Goal: Task Accomplishment & Management: Manage account settings

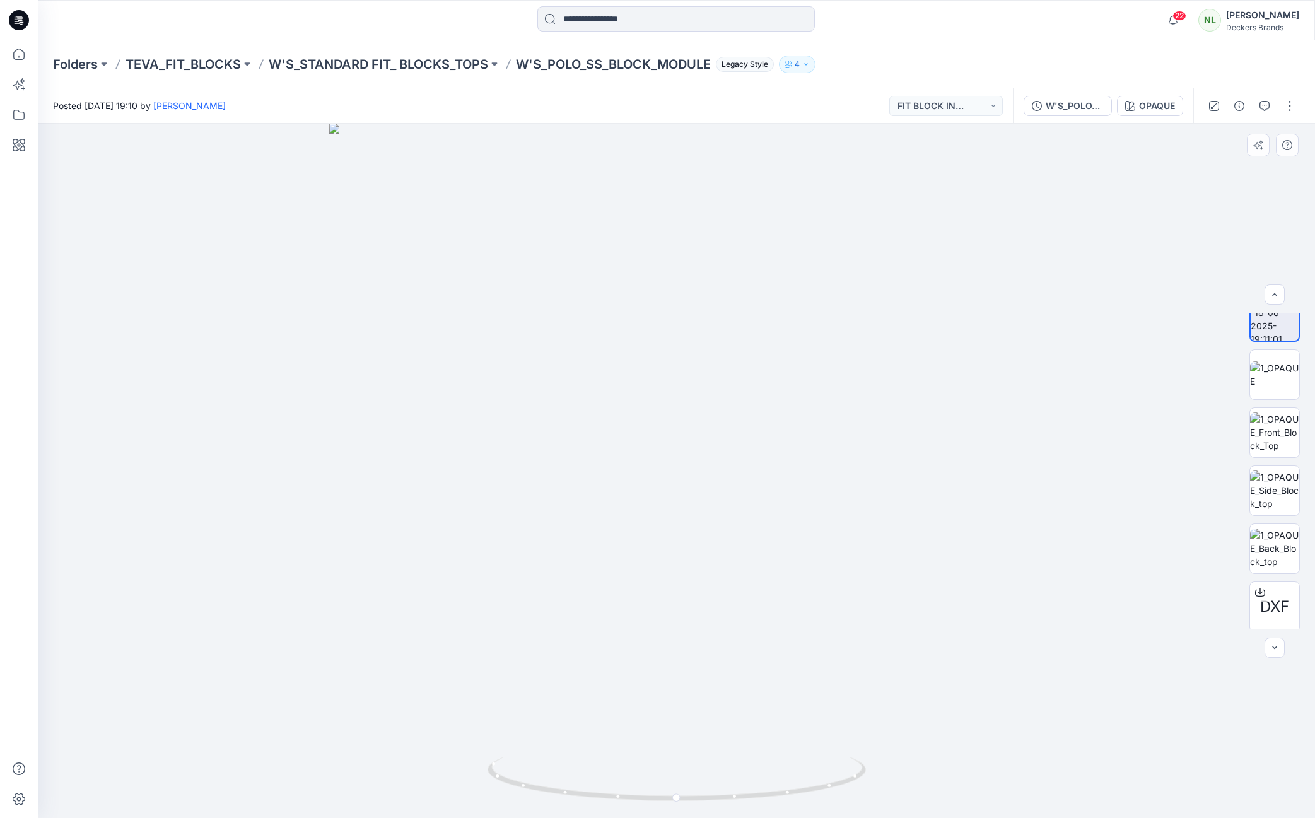
scroll to position [25, 0]
click at [1285, 107] on button "button" at bounding box center [1289, 106] width 20 height 20
click at [1217, 132] on button "Edit" at bounding box center [1237, 135] width 116 height 23
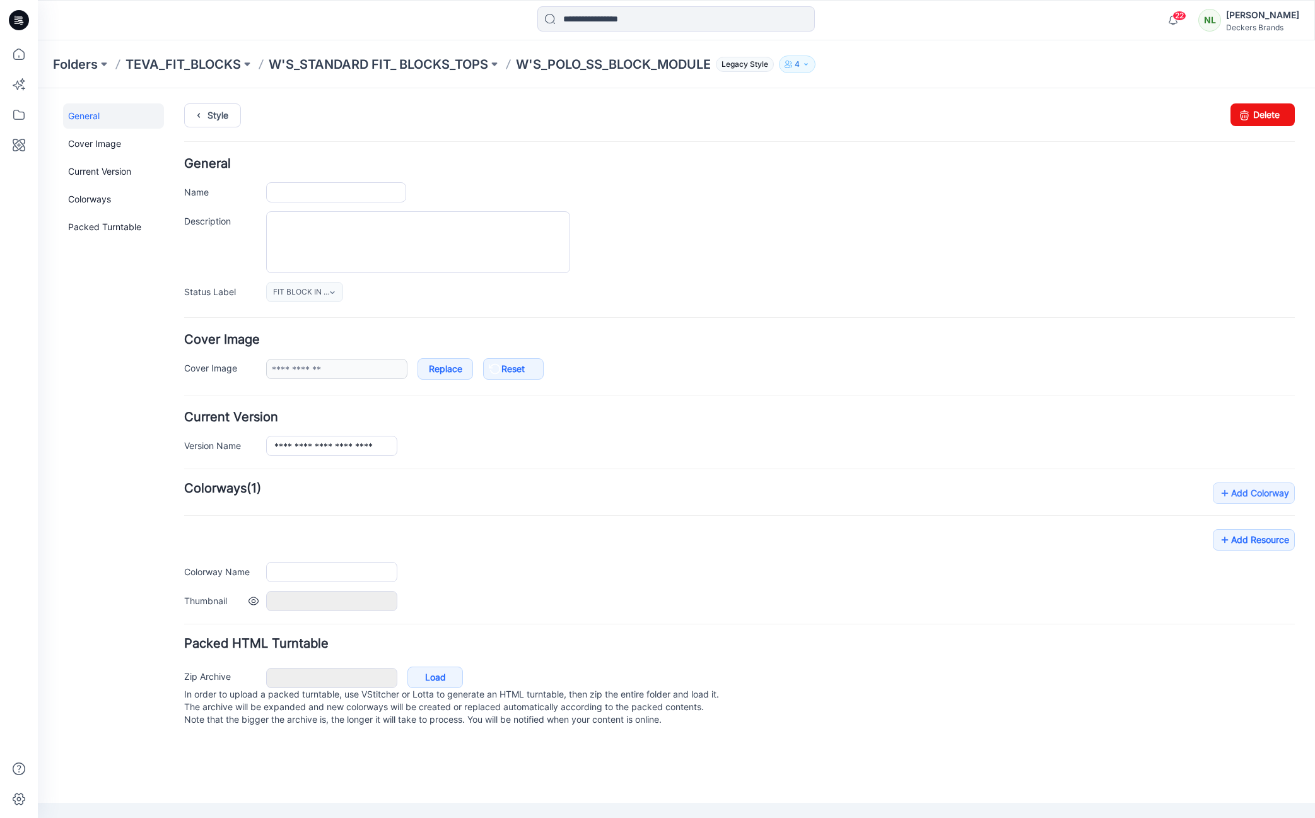
type input "**********"
type input "******"
type input "**********"
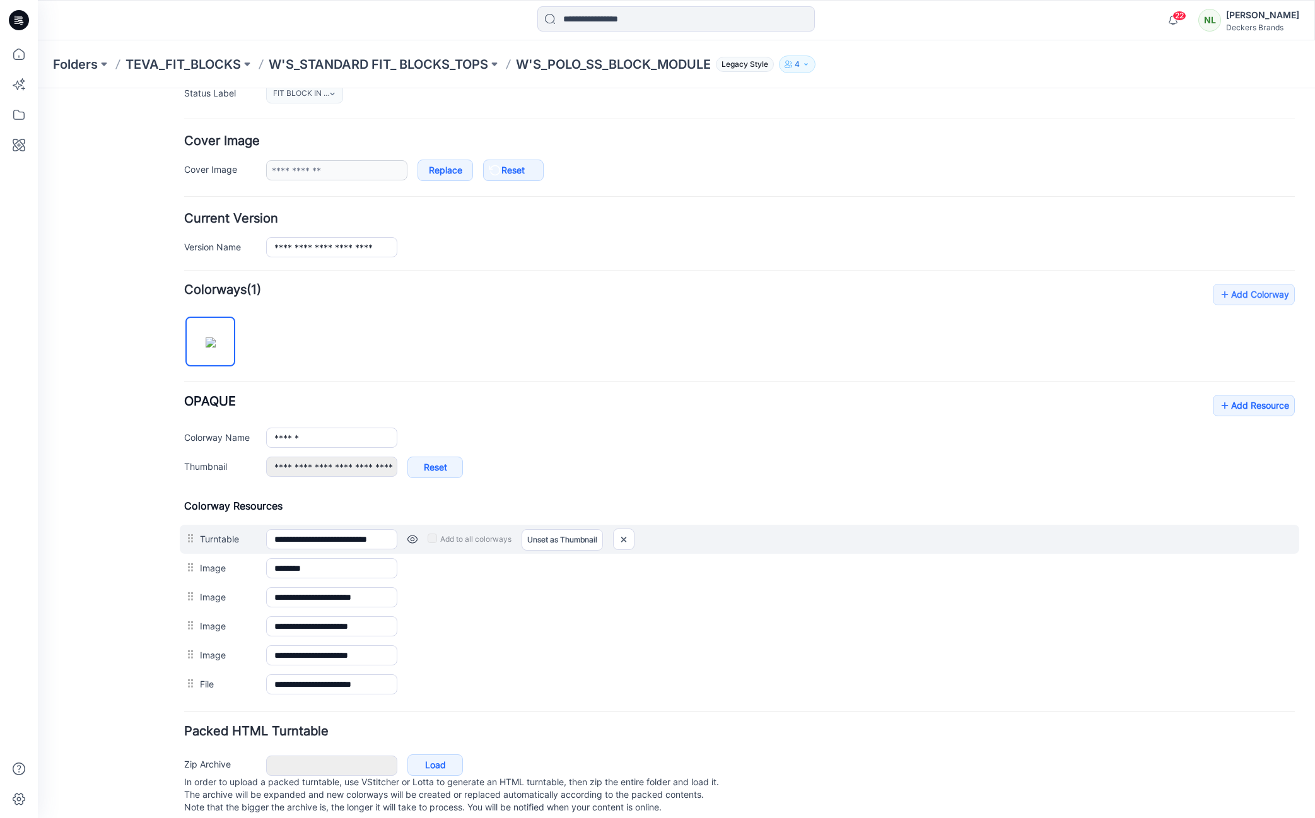
scroll to position [224, 0]
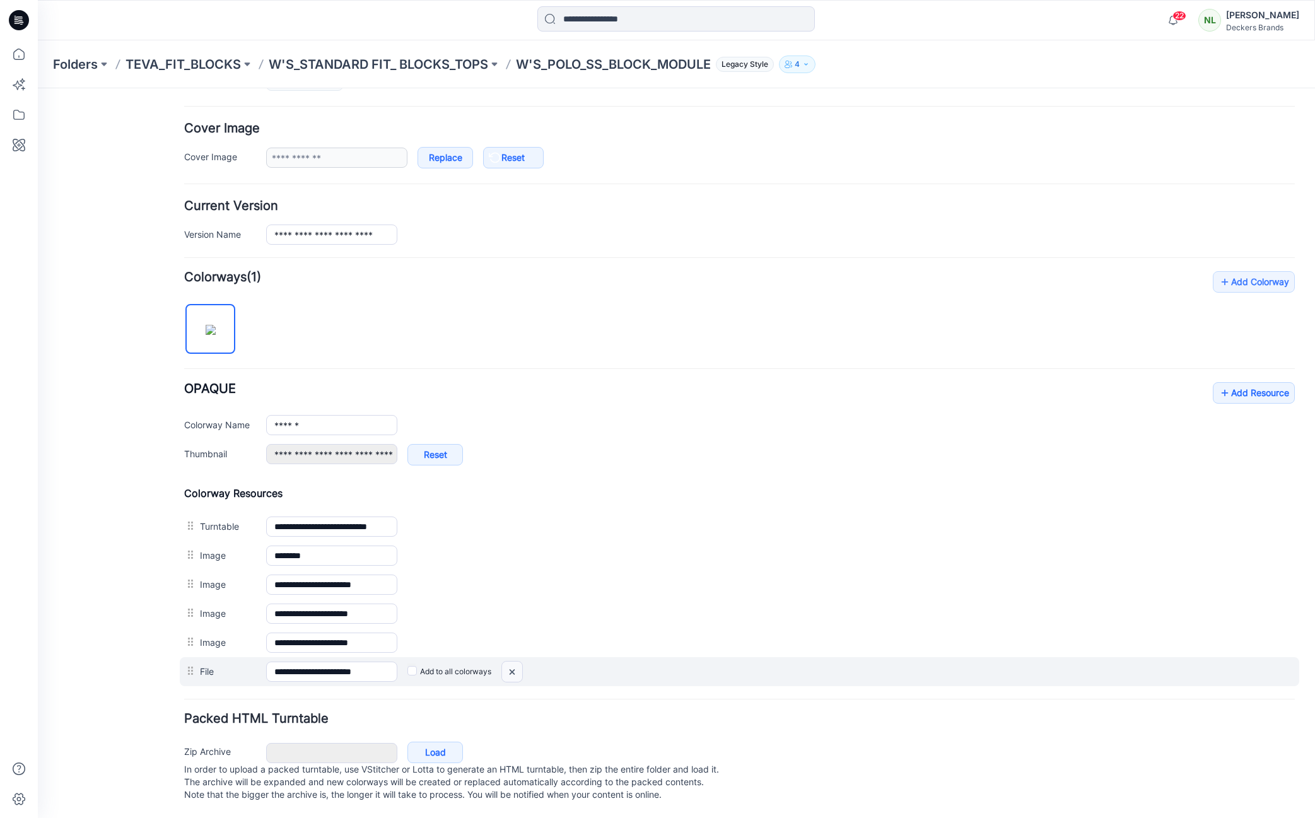
drag, startPoint x: 512, startPoint y: 659, endPoint x: 745, endPoint y: 169, distance: 542.7
click at [512, 661] on img at bounding box center [512, 671] width 20 height 21
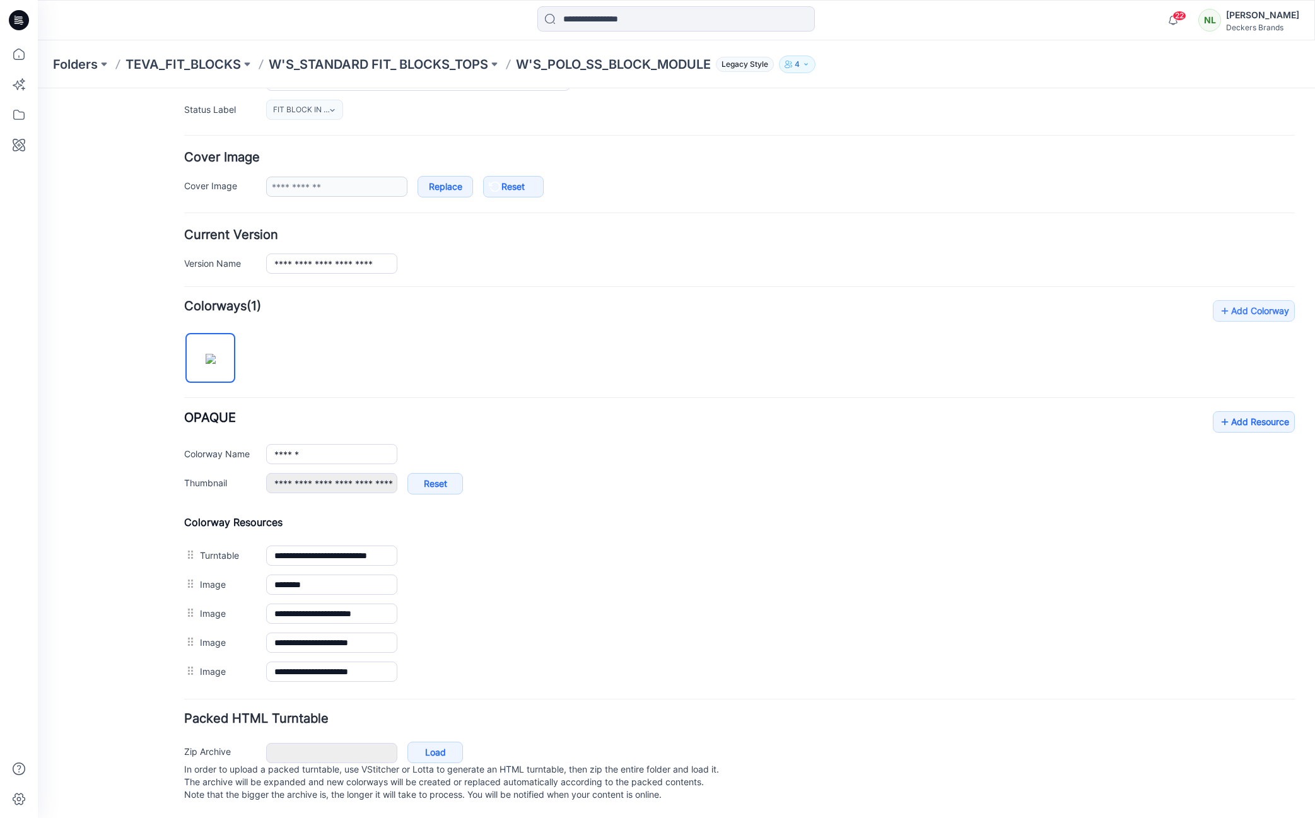
scroll to position [195, 0]
click at [1256, 411] on link "Add Resource" at bounding box center [1254, 421] width 82 height 21
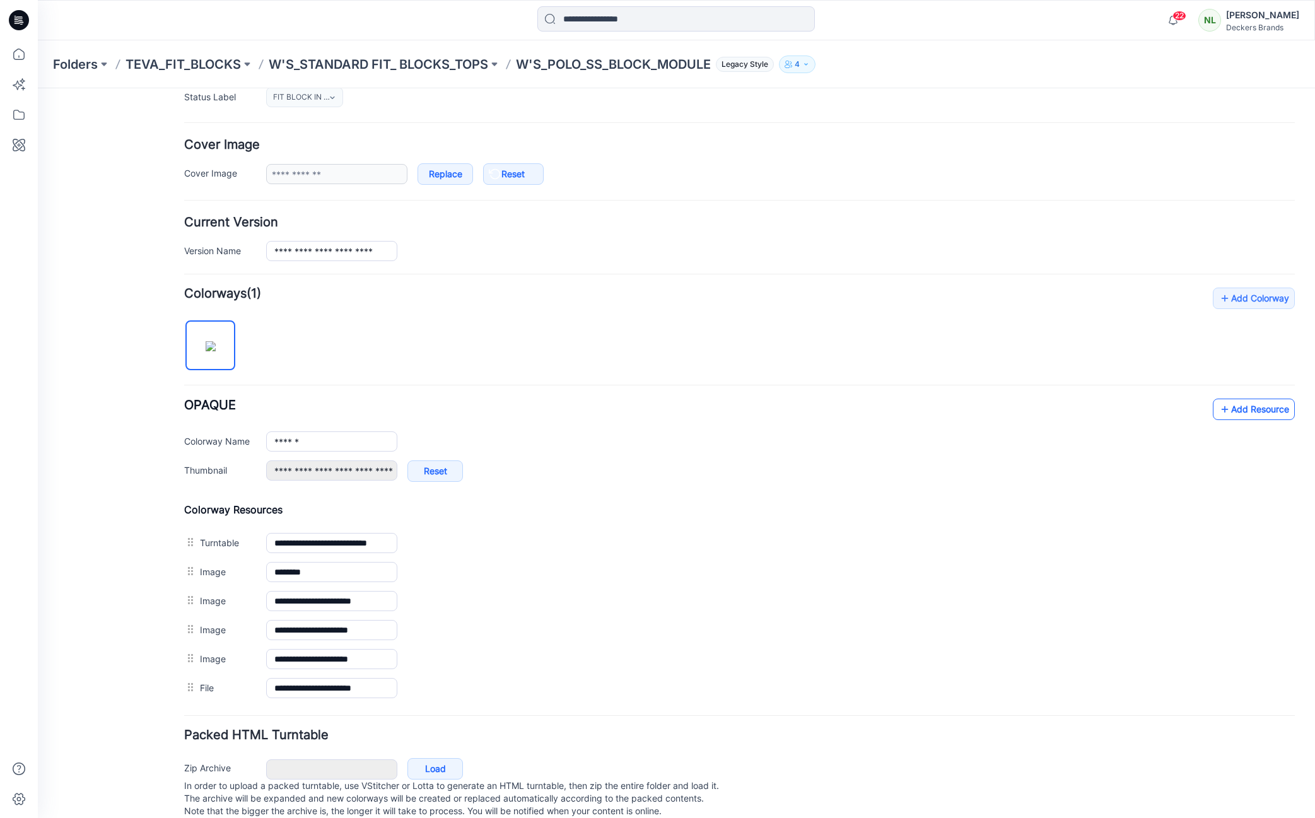
click at [1242, 408] on link "Add Resource" at bounding box center [1254, 409] width 82 height 21
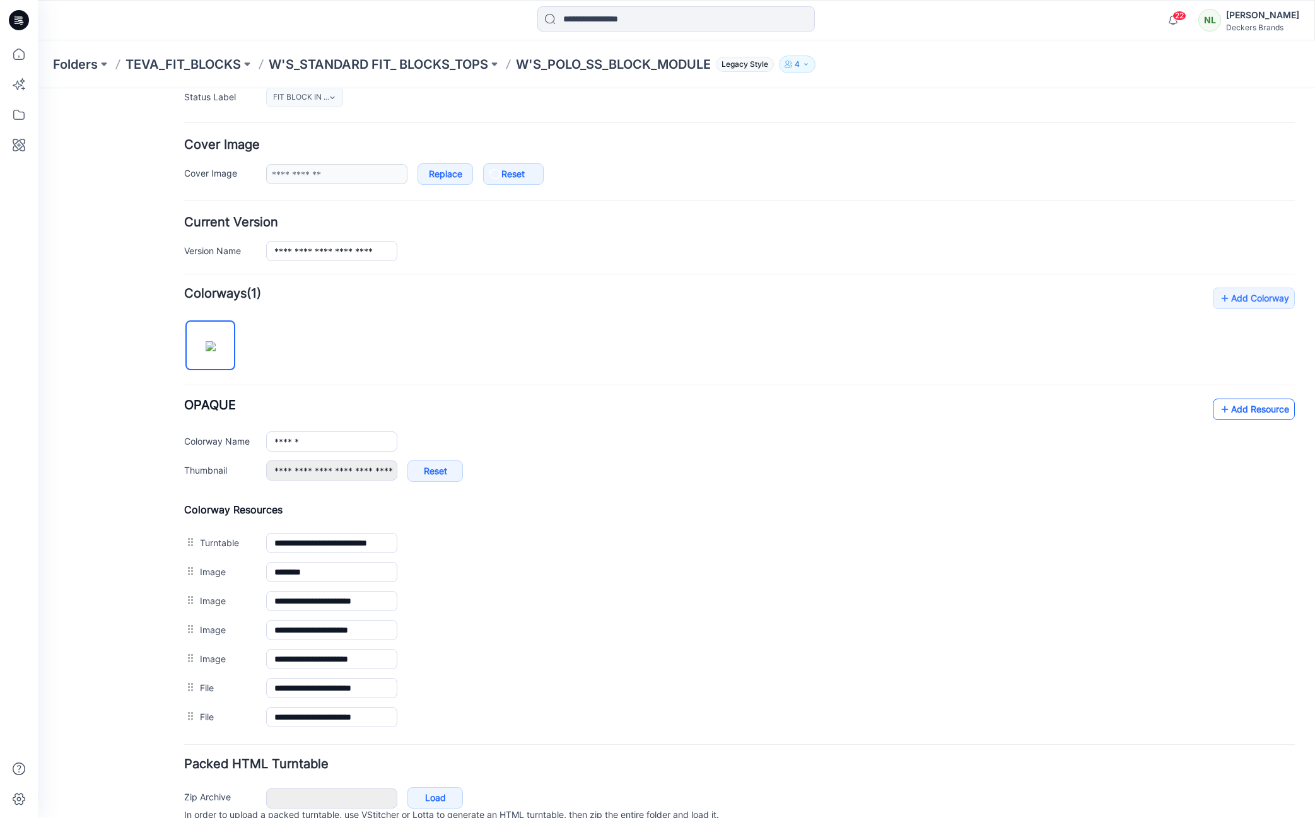
click at [1230, 414] on link "Add Resource" at bounding box center [1254, 409] width 82 height 21
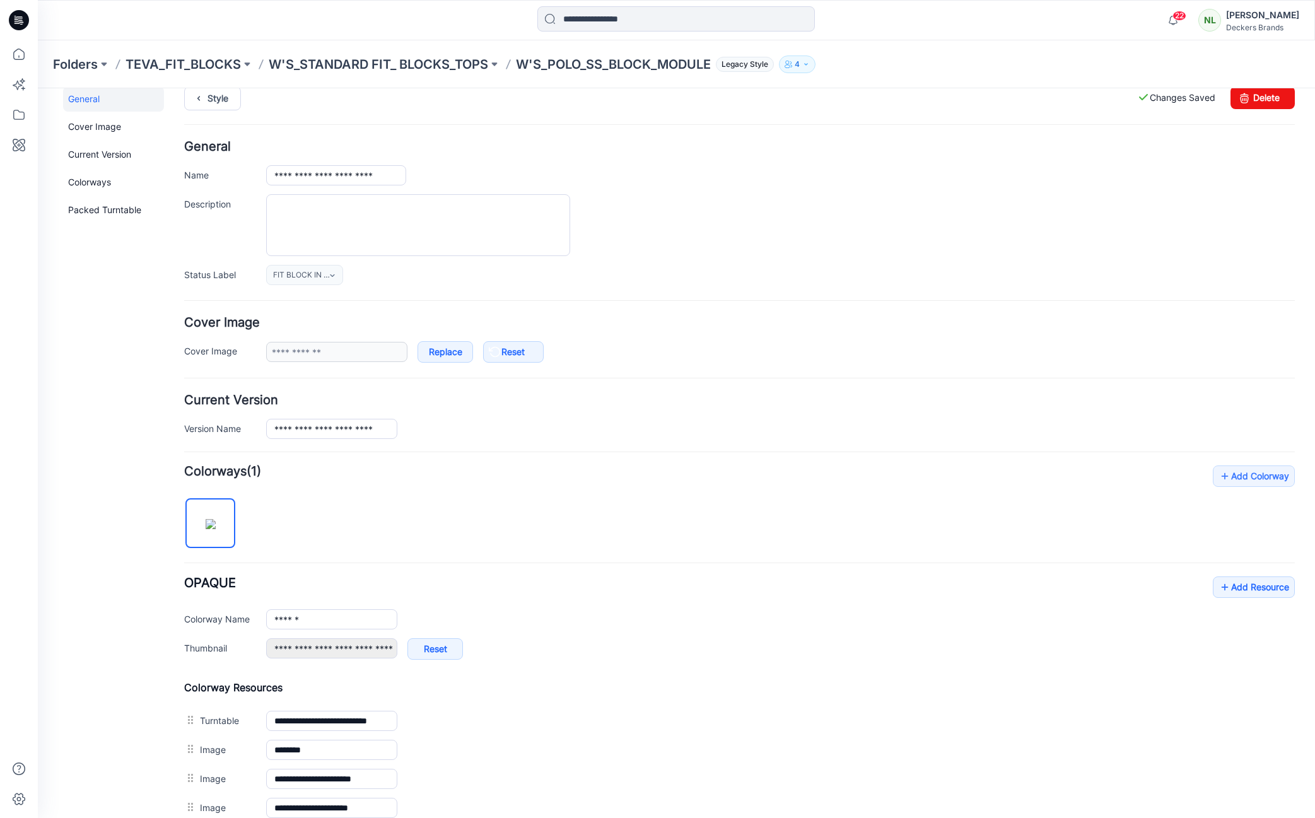
scroll to position [0, 0]
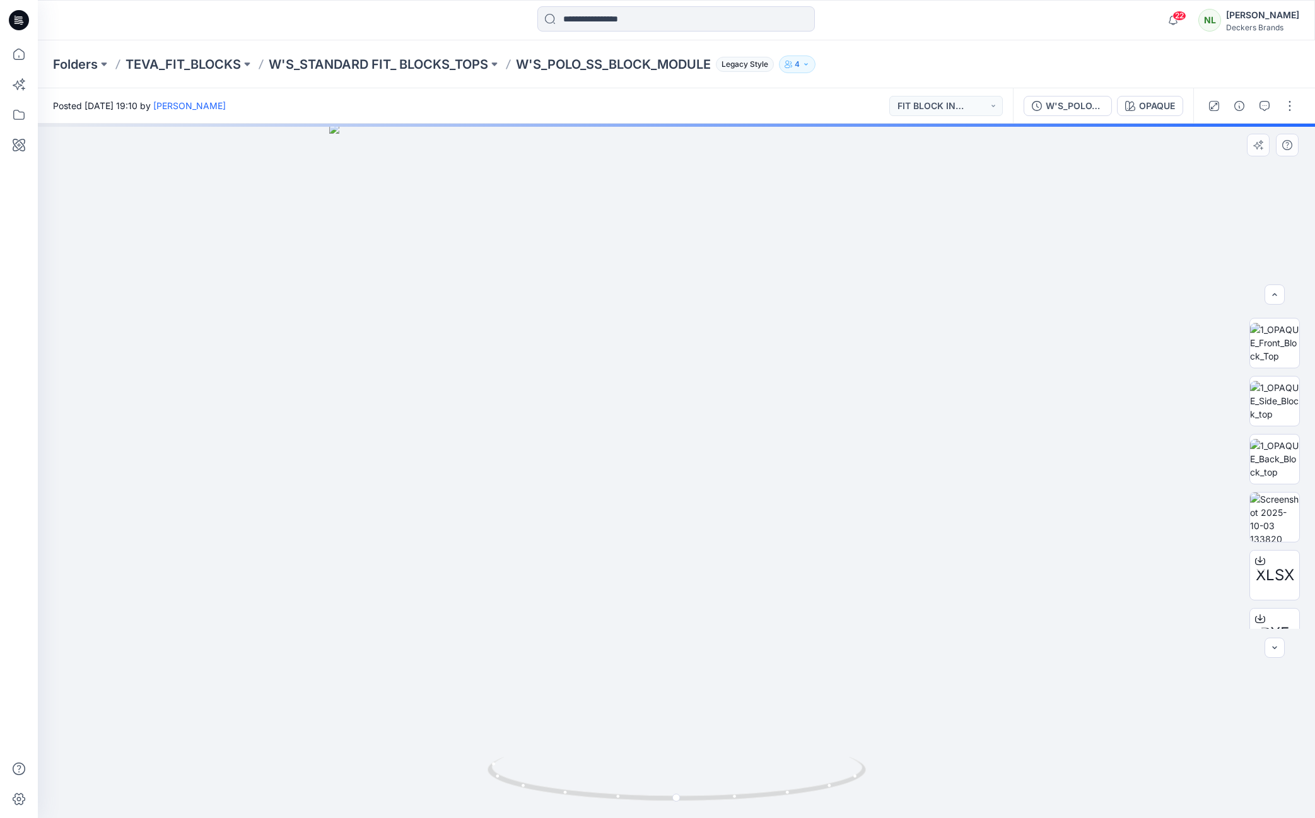
scroll to position [141, 0]
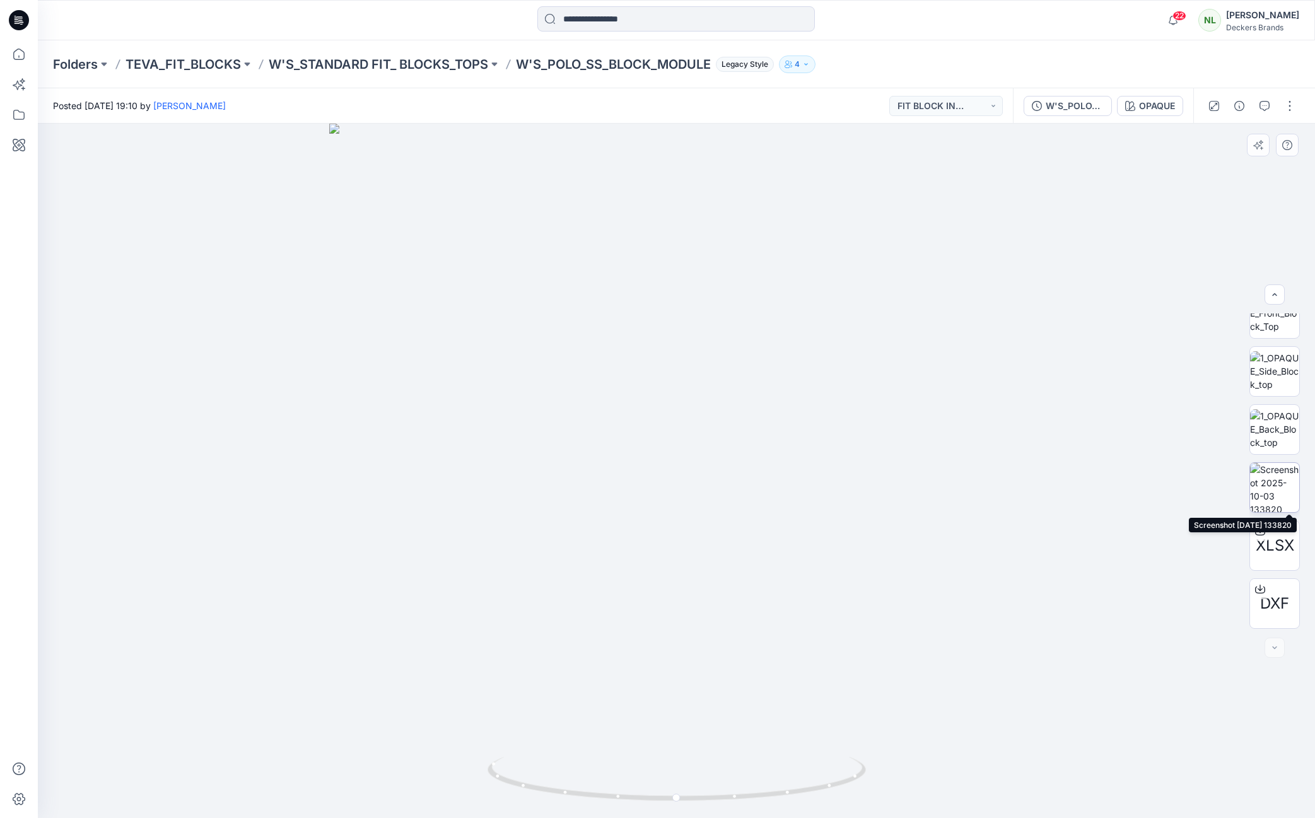
click at [1259, 499] on img at bounding box center [1274, 487] width 49 height 49
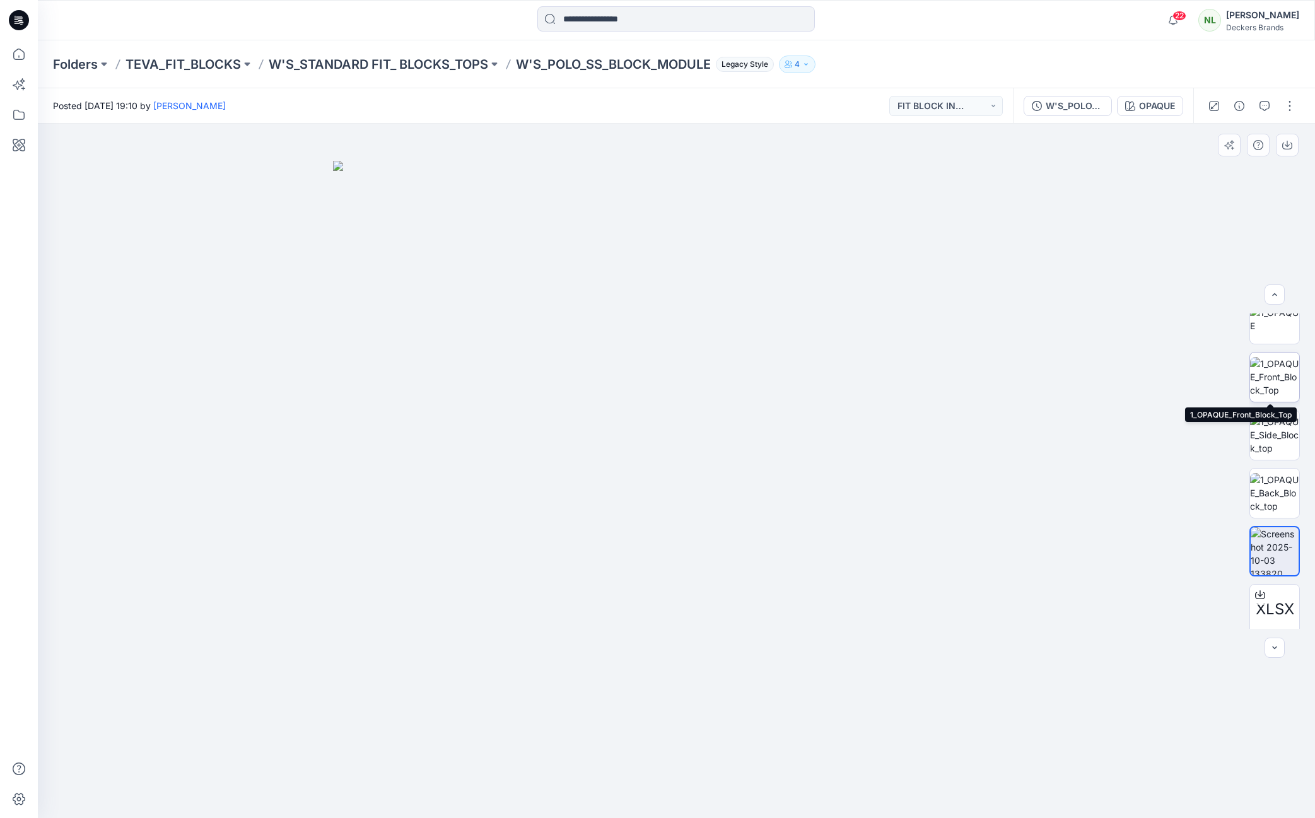
click at [1275, 382] on img at bounding box center [1274, 377] width 49 height 40
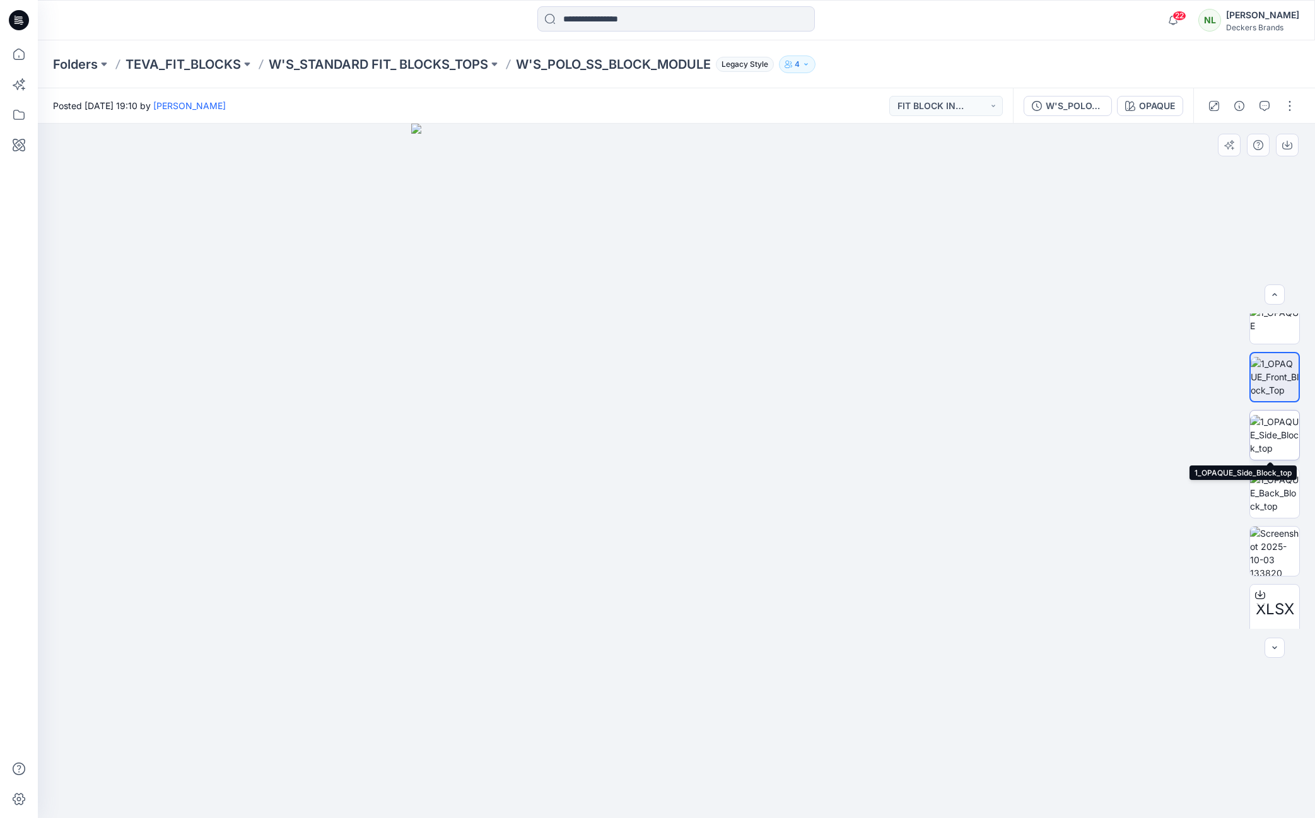
click at [1271, 427] on img at bounding box center [1274, 435] width 49 height 40
click at [1270, 484] on img at bounding box center [1274, 493] width 49 height 40
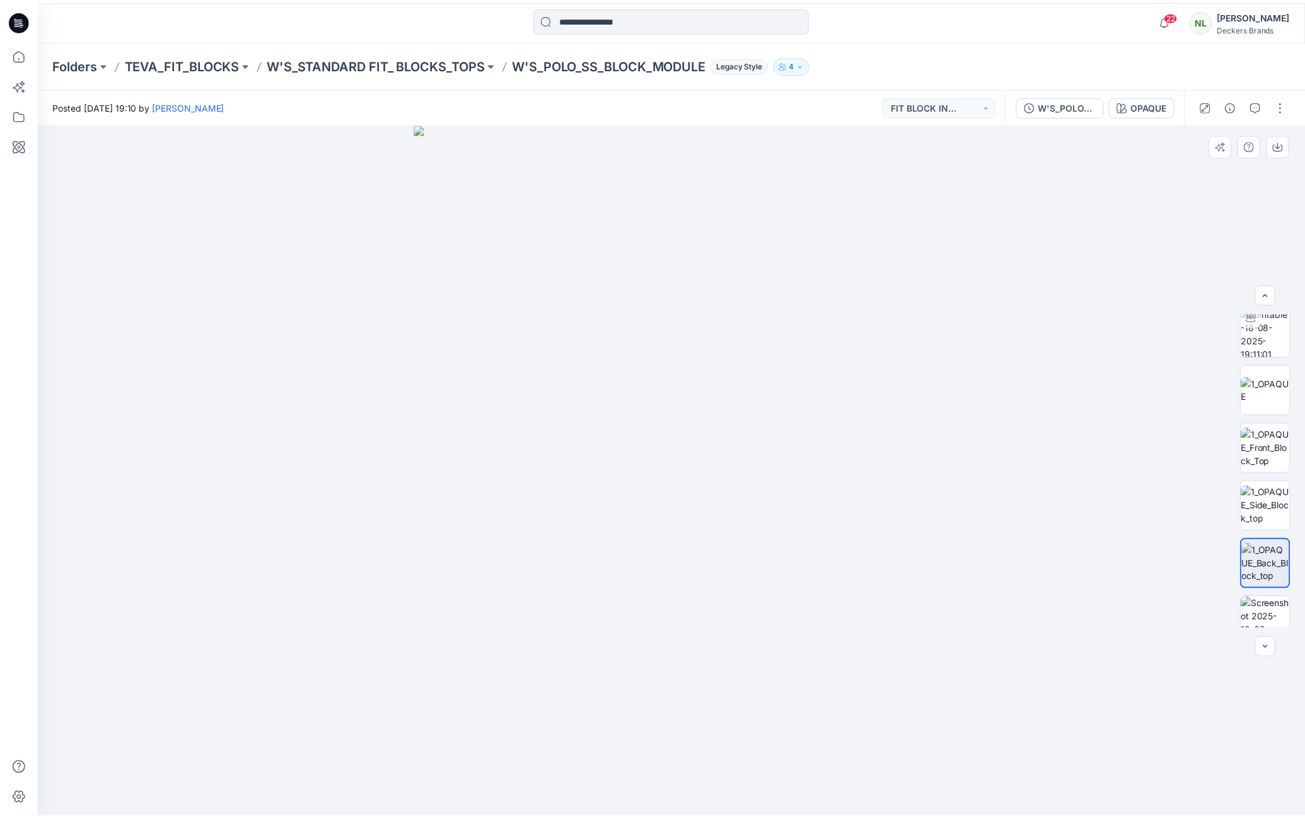
scroll to position [0, 0]
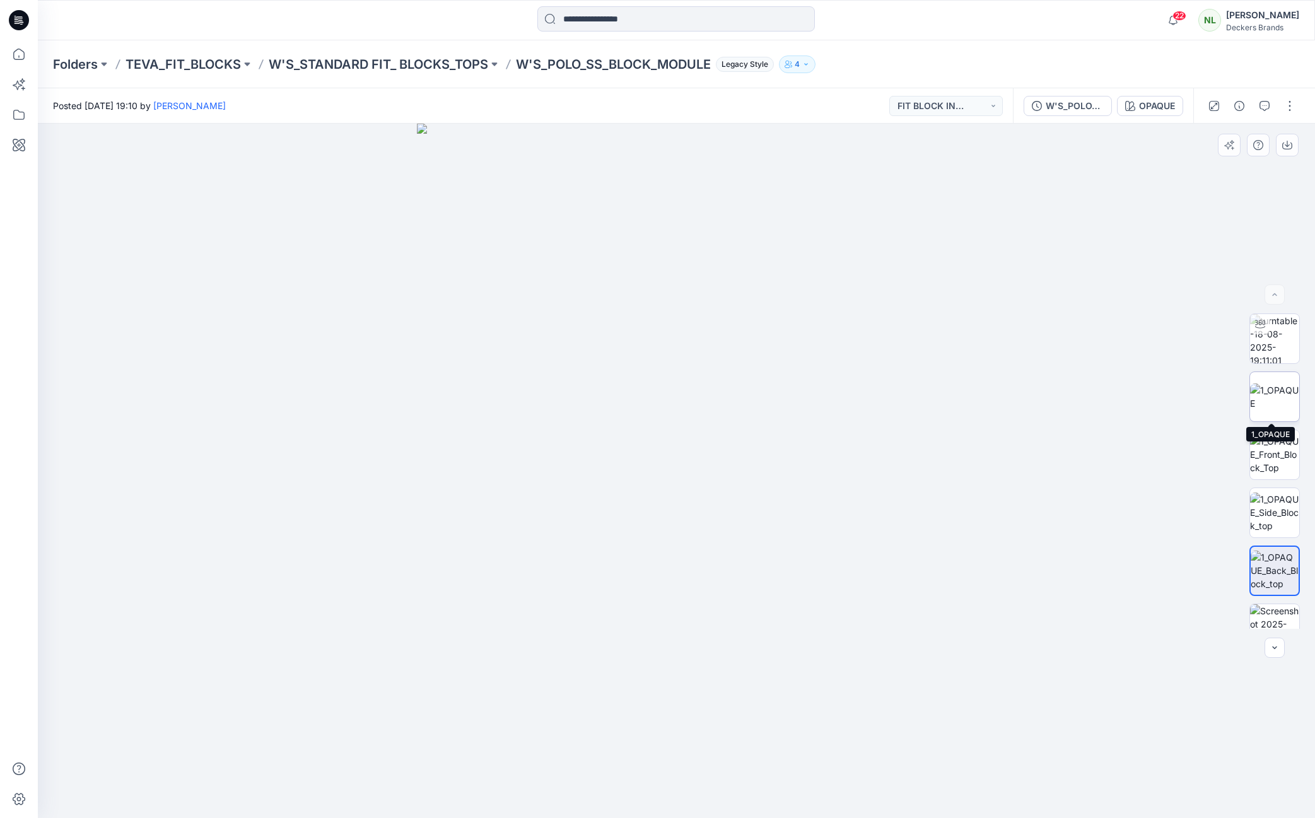
click at [1270, 389] on img at bounding box center [1274, 396] width 49 height 26
click at [25, 57] on icon at bounding box center [18, 54] width 11 height 11
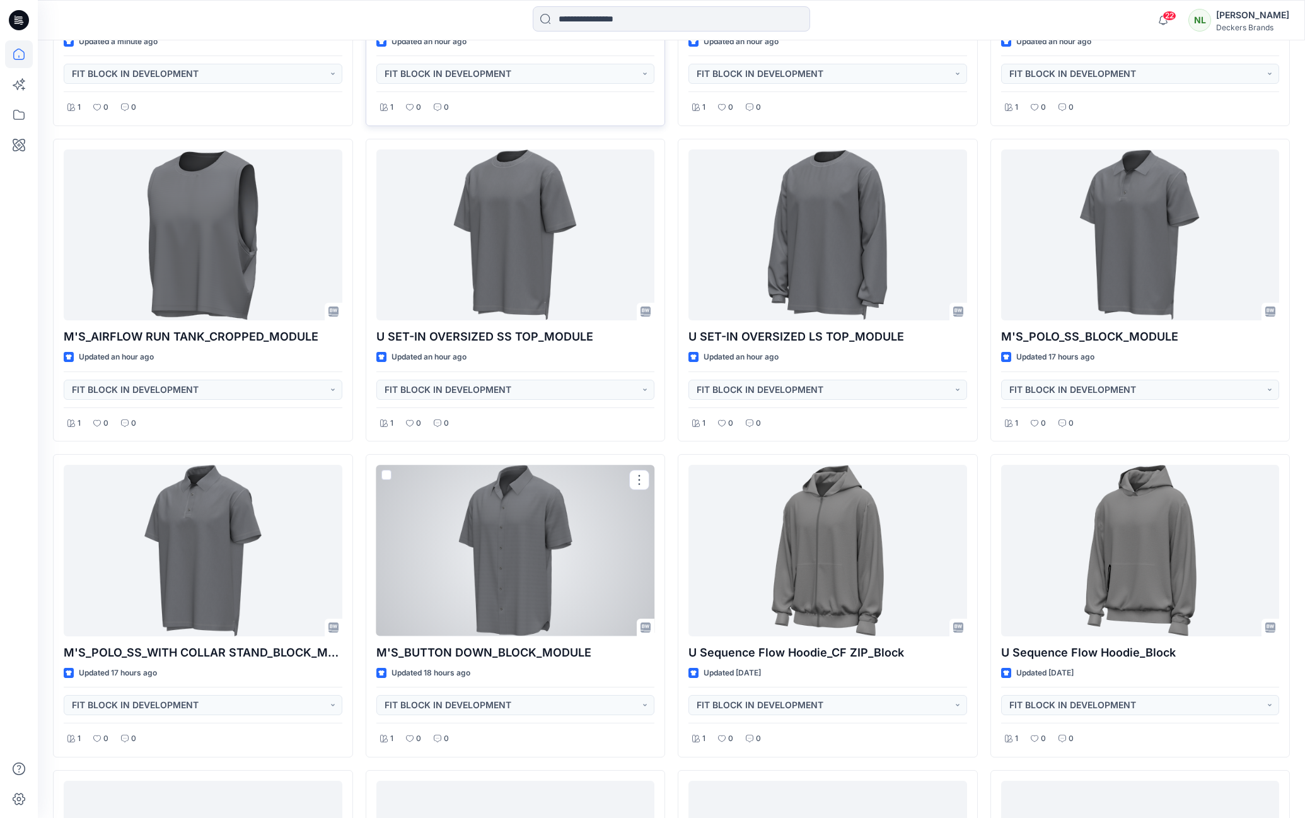
scroll to position [1312, 0]
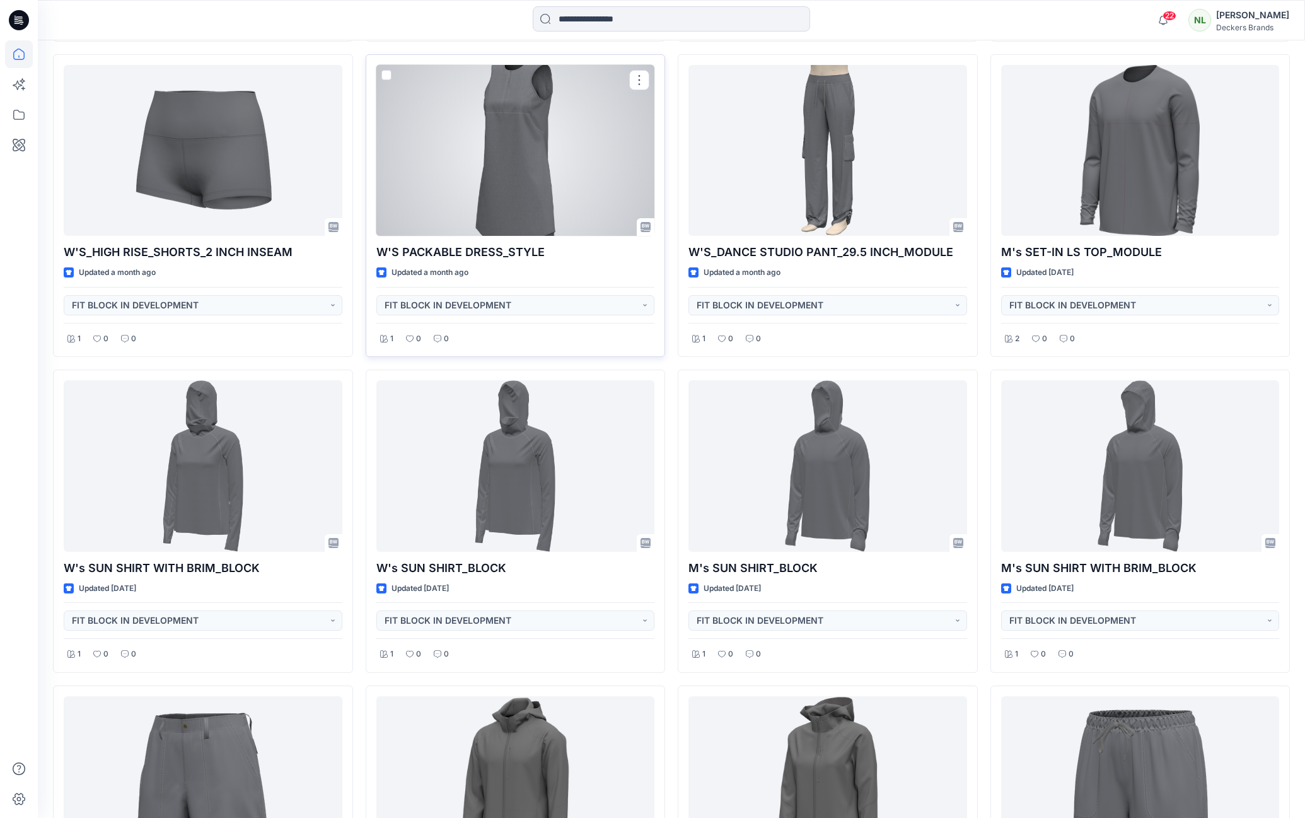
click at [501, 165] on div at bounding box center [515, 150] width 279 height 171
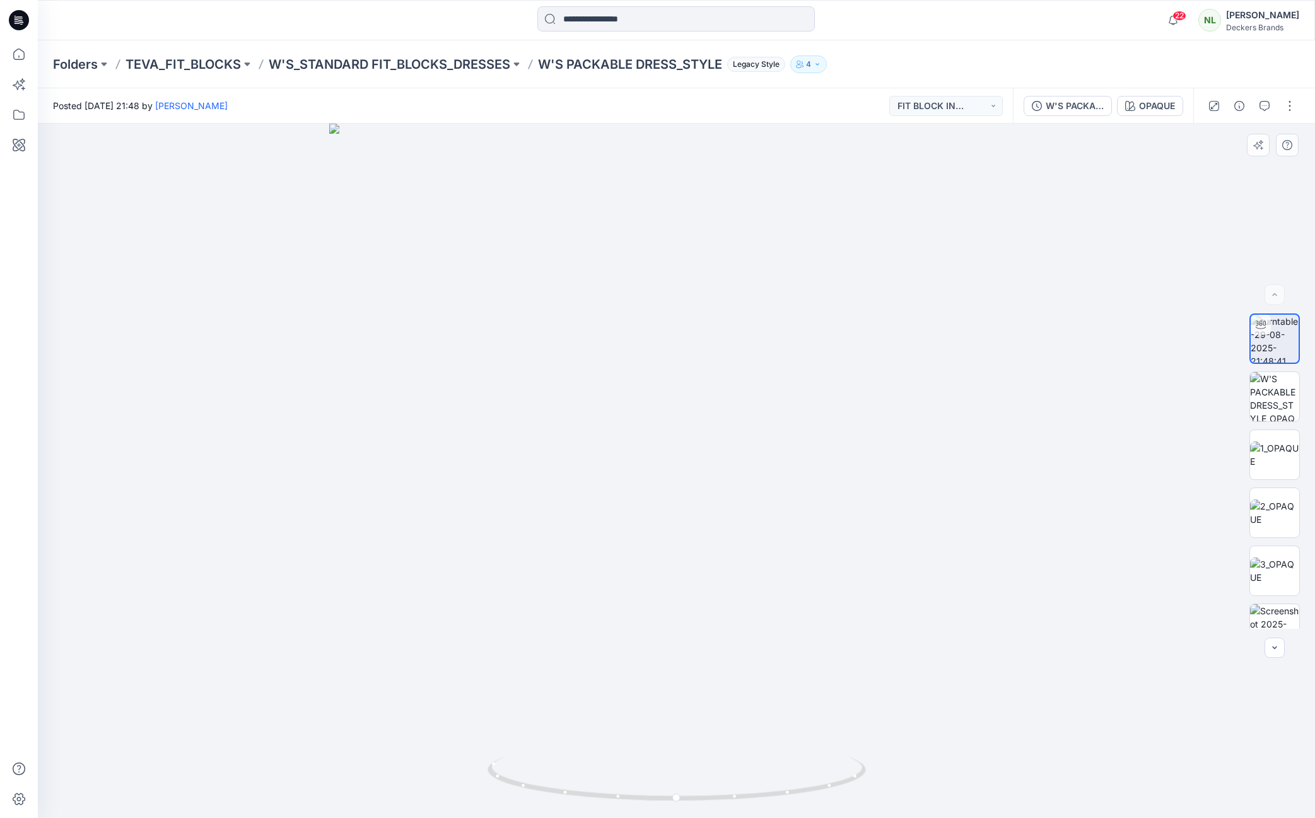
click at [167, 362] on div at bounding box center [676, 471] width 1277 height 694
click at [1275, 388] on img at bounding box center [1274, 396] width 49 height 49
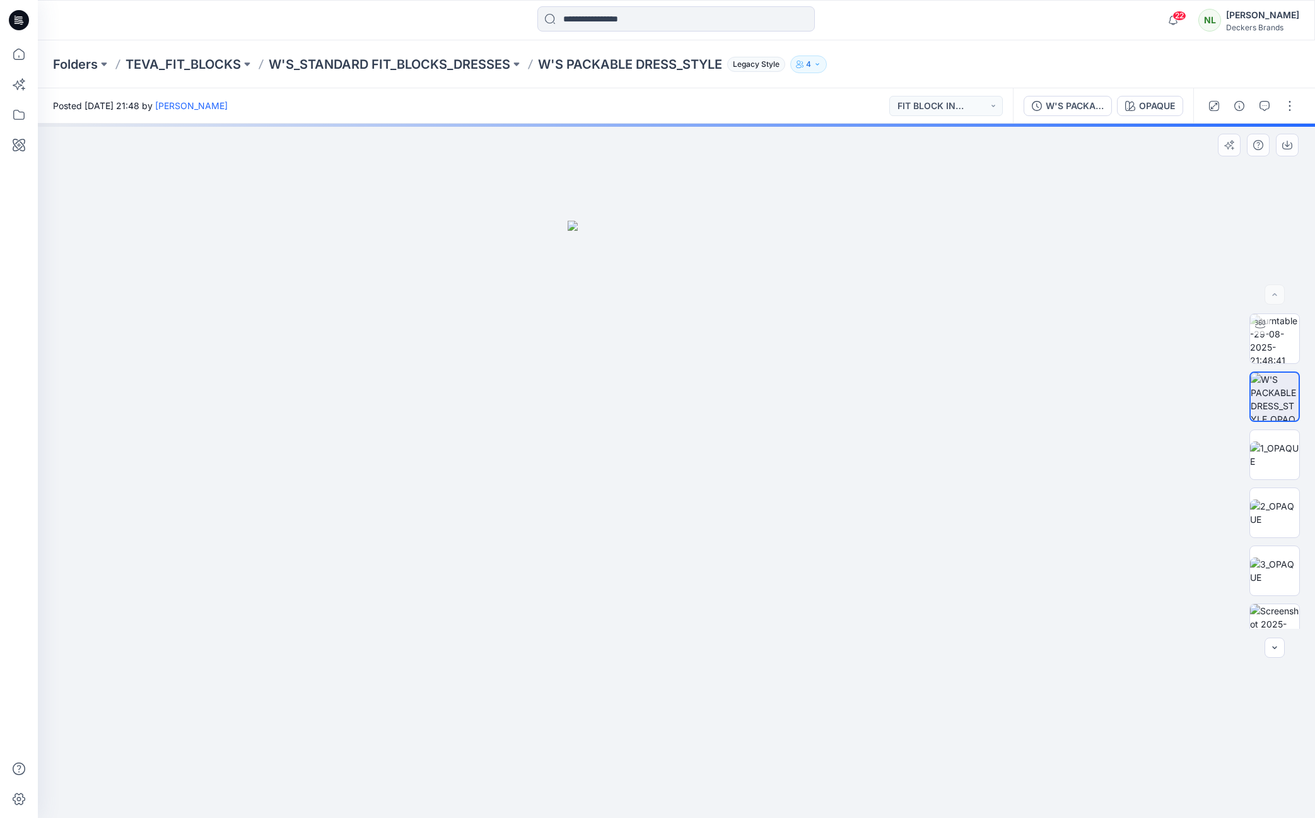
click at [1275, 388] on img at bounding box center [1274, 397] width 48 height 48
